Goal: Information Seeking & Learning: Learn about a topic

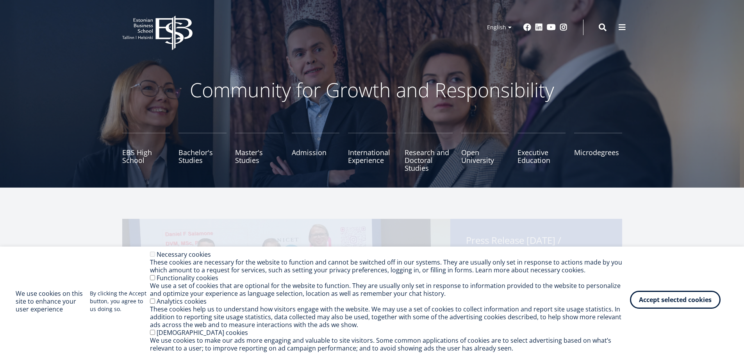
click at [695, 304] on button "Accept selected cookies" at bounding box center [675, 300] width 91 height 18
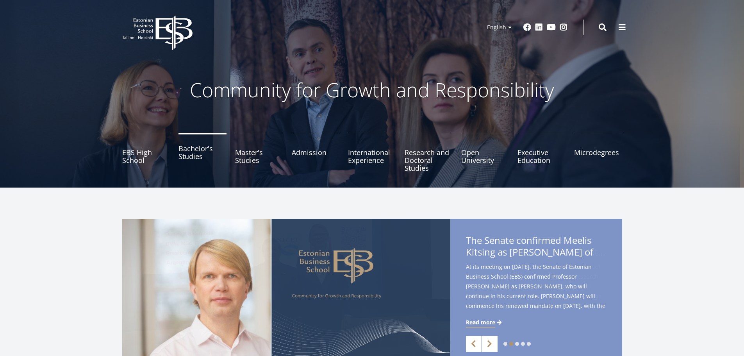
click at [199, 151] on link "Bachelor's Studies" at bounding box center [203, 152] width 48 height 39
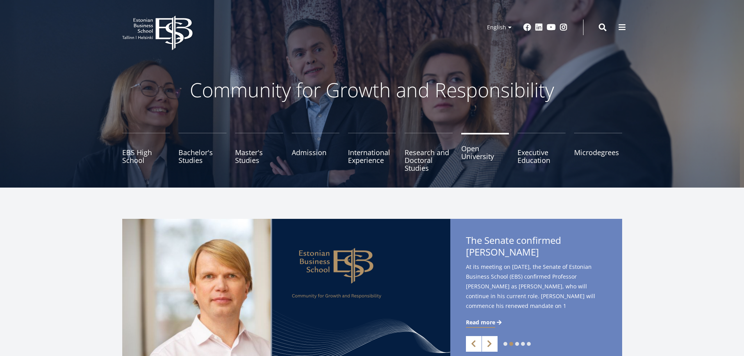
click at [474, 160] on link "Open University" at bounding box center [485, 152] width 48 height 39
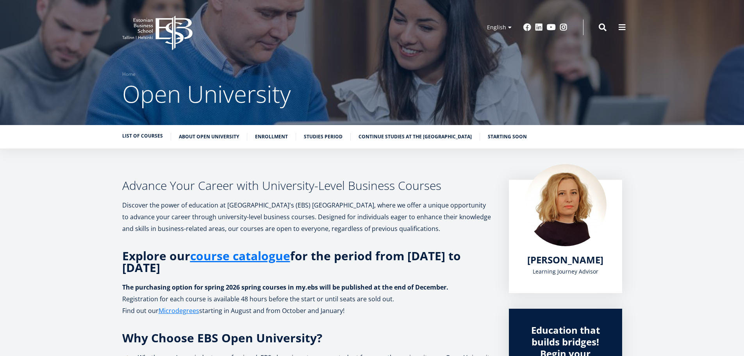
click at [148, 138] on link "List of Courses" at bounding box center [142, 136] width 41 height 8
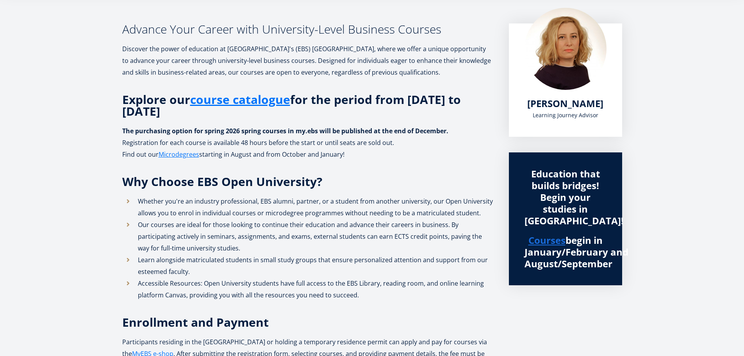
scroll to position [125, 0]
